Goal: Transaction & Acquisition: Purchase product/service

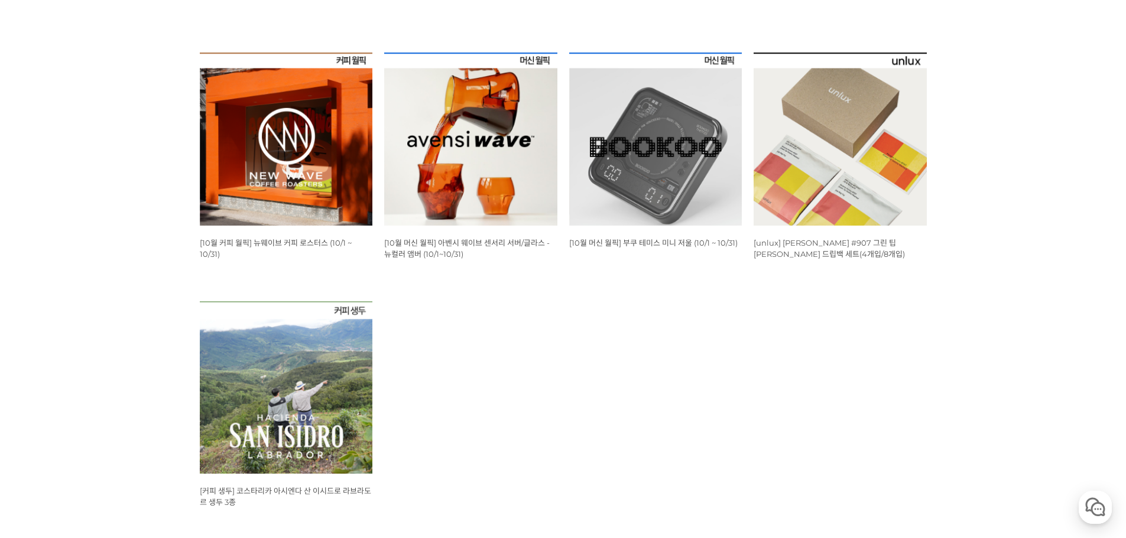
scroll to position [473, 0]
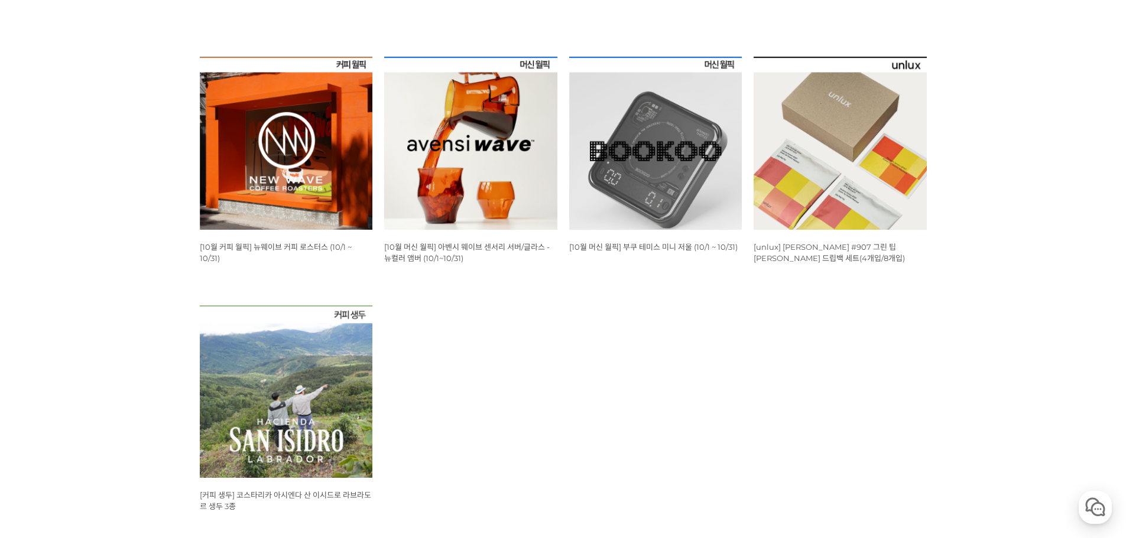
click at [274, 206] on img at bounding box center [286, 143] width 173 height 173
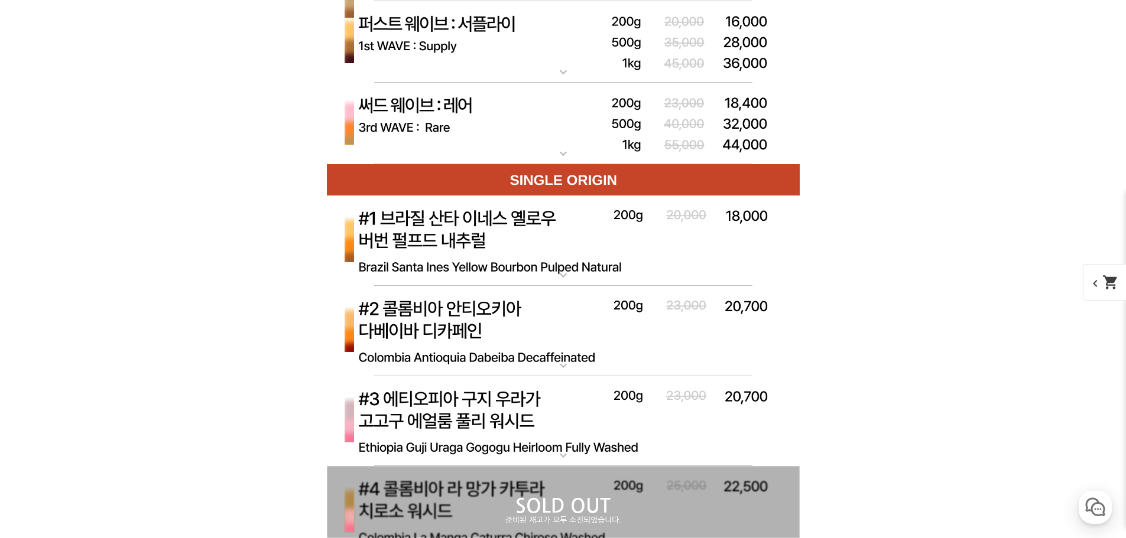
scroll to position [4019, 0]
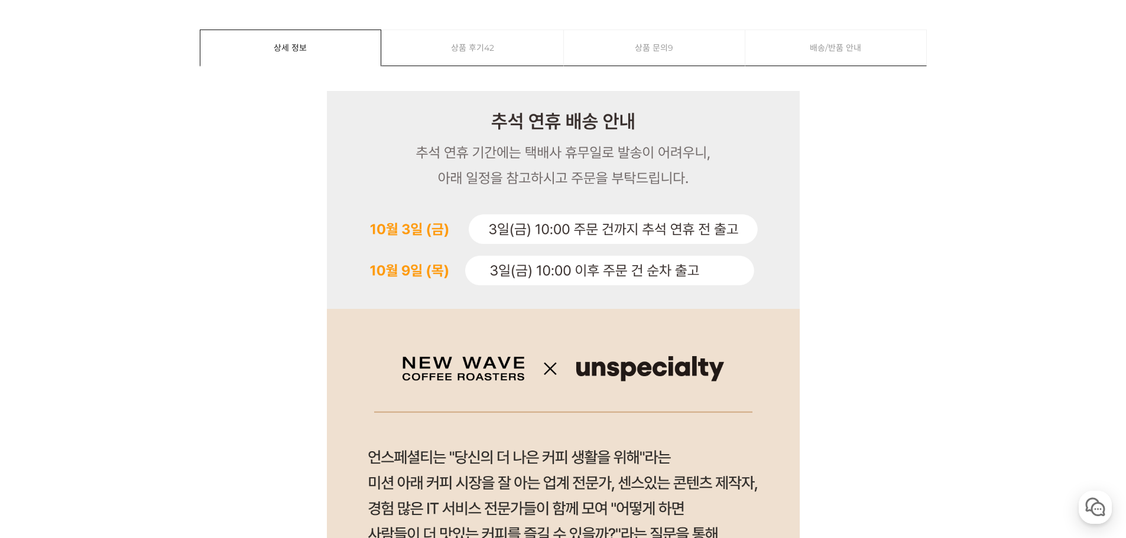
scroll to position [0, 0]
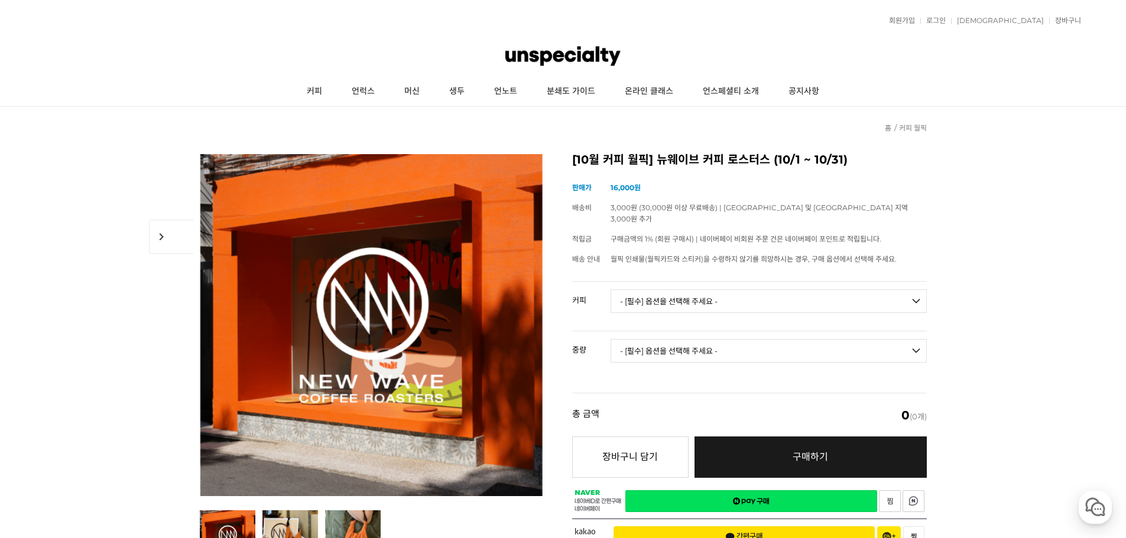
click at [693, 290] on select "- [필수] 옵션을 선택해 주세요 - ------------------- 언스페셜티 분쇄도 가이드 종이 받기 (주문 1건당 최대 1개 제공) …" at bounding box center [768, 302] width 316 height 24
click at [857, 290] on select "- [필수] 옵션을 선택해 주세요 - ------------------- 언스페셜티 분쇄도 가이드 종이 받기 (주문 1건당 최대 1개 제공) …" at bounding box center [768, 302] width 316 height 24
select select "#3 에티오피아 구지 우라가 고고구 에얼룸 풀리 워시드"
click at [610, 290] on select "- [필수] 옵션을 선택해 주세요 - ------------------- 언스페셜티 분쇄도 가이드 종이 받기 (주문 1건당 최대 1개 제공) …" at bounding box center [768, 302] width 316 height 24
click at [698, 339] on select "- [필수] 옵션을 선택해 주세요 - ------------------- 200g" at bounding box center [768, 351] width 316 height 24
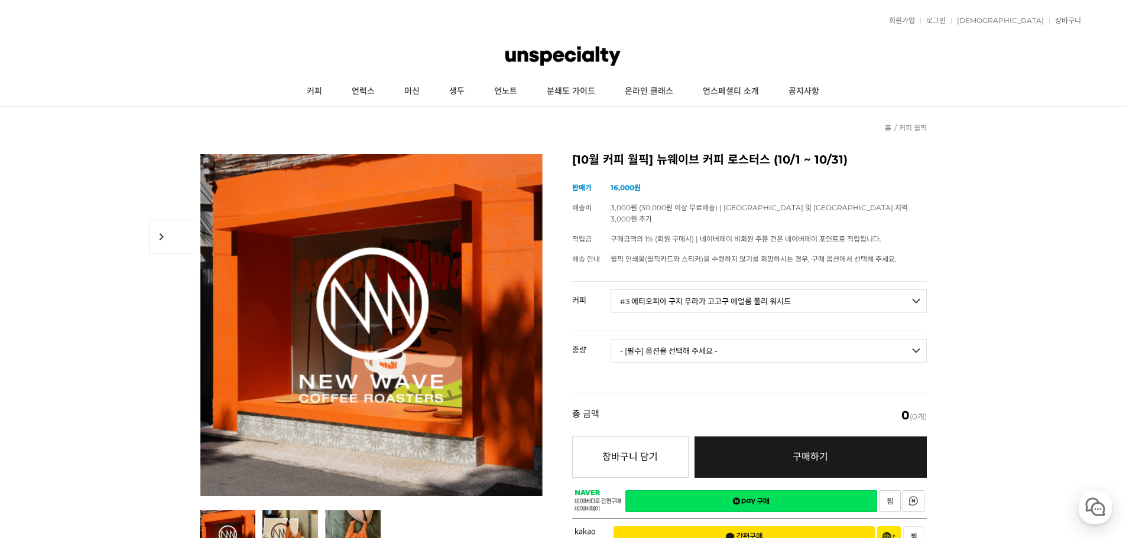
select select "200g"
click at [610, 339] on select "- [필수] 옵션을 선택해 주세요 - ------------------- 200g" at bounding box center [768, 351] width 316 height 24
select select "*"
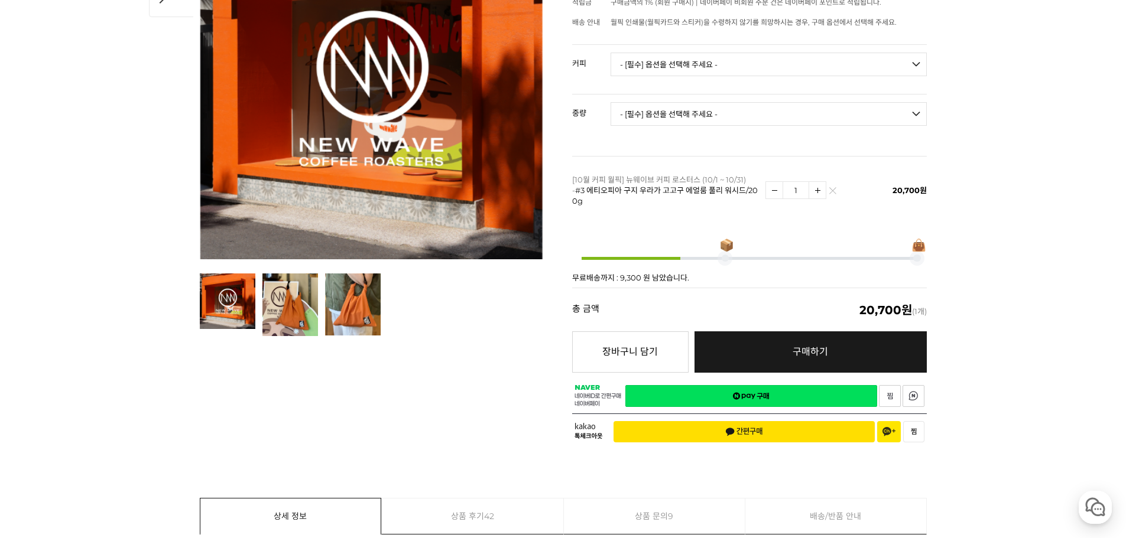
scroll to position [236, 0]
click at [645, 103] on select "- [필수] 옵션을 선택해 주세요 - ------------------- 200g" at bounding box center [768, 115] width 316 height 24
click at [627, 56] on select "- [필수] 옵션을 선택해 주세요 - ------------------- 언스페셜티 분쇄도 가이드 종이 받기 (주문 1건당 최대 1개 제공) …" at bounding box center [768, 65] width 316 height 24
select select "언스페셜티 분쇄도 가이드 종이 받기 (주문 1건당 최대 1개 제공)"
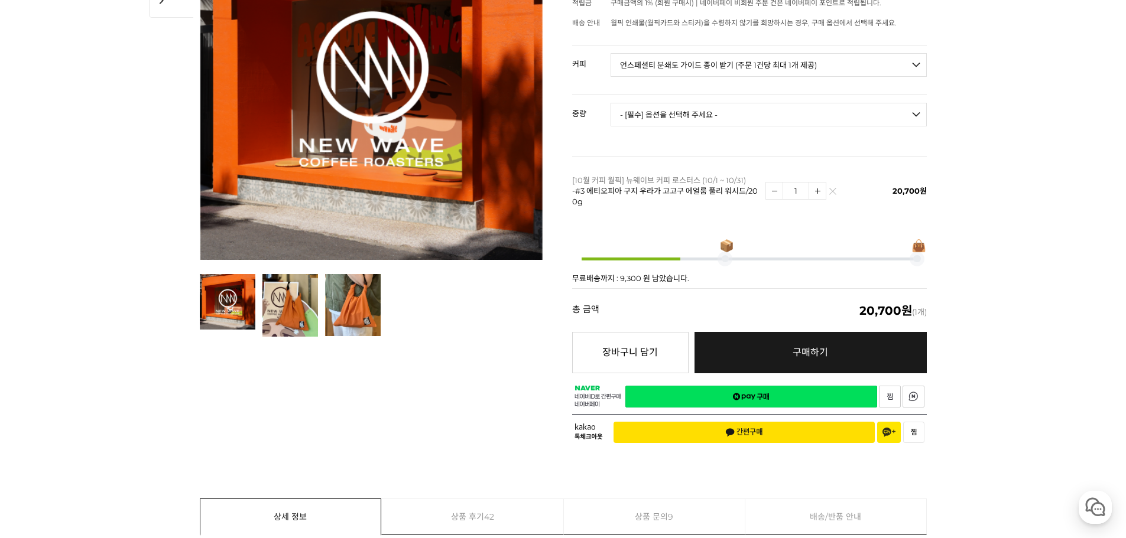
click at [610, 53] on select "- [필수] 옵션을 선택해 주세요 - ------------------- 언스페셜티 분쇄도 가이드 종이 받기 (주문 1건당 최대 1개 제공) …" at bounding box center [768, 65] width 316 height 24
click at [755, 103] on select "- [필수] 옵션을 선택해 주세요 - ------------------- 해당없음" at bounding box center [768, 115] width 316 height 24
select select "해당없음"
click at [610, 103] on select "- [필수] 옵션을 선택해 주세요 - ------------------- 해당없음" at bounding box center [768, 115] width 316 height 24
select select "*"
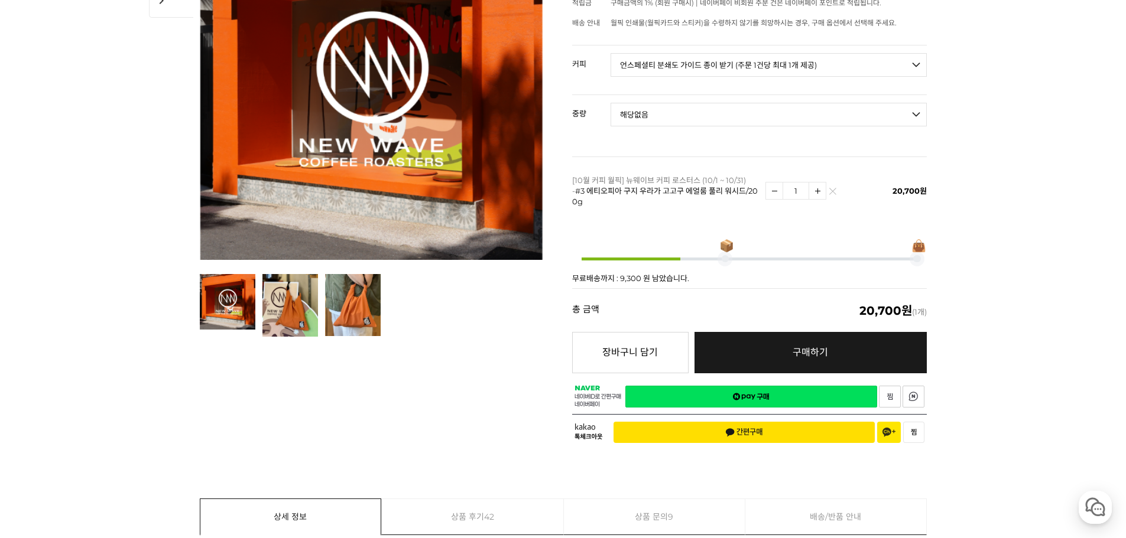
select select "*"
